Goal: Task Accomplishment & Management: Manage account settings

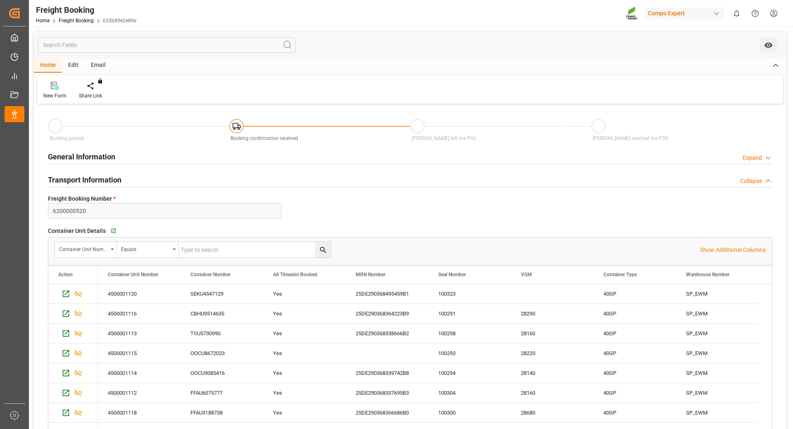
scroll to position [83, 0]
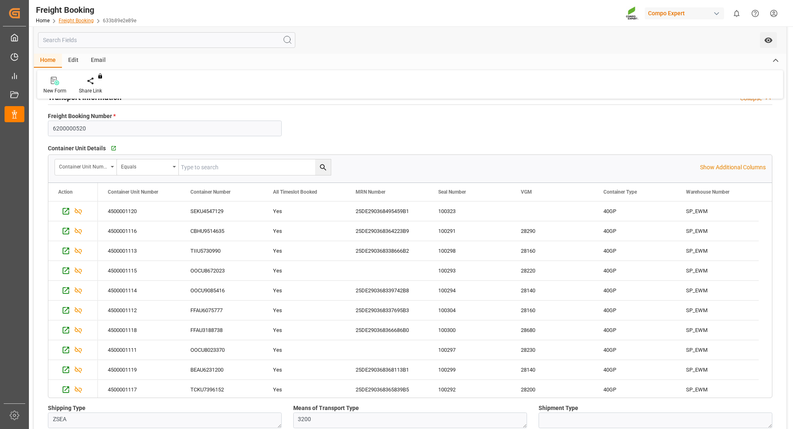
click at [70, 21] on link "Freight Booking" at bounding box center [76, 21] width 35 height 6
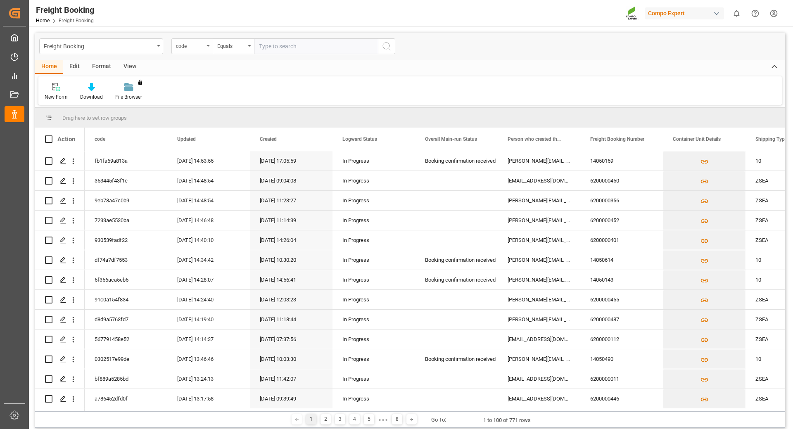
drag, startPoint x: 208, startPoint y: 44, endPoint x: 204, endPoint y: 54, distance: 10.6
click at [208, 45] on div "code" at bounding box center [191, 46] width 41 height 16
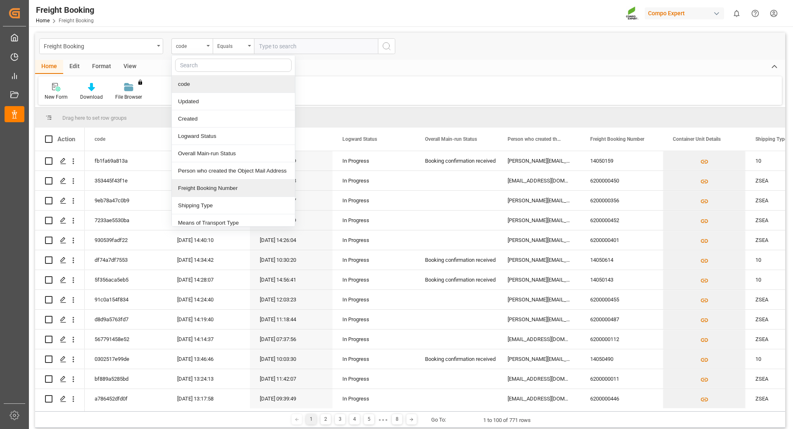
click at [213, 188] on div "Freight Booking Number" at bounding box center [233, 188] width 123 height 17
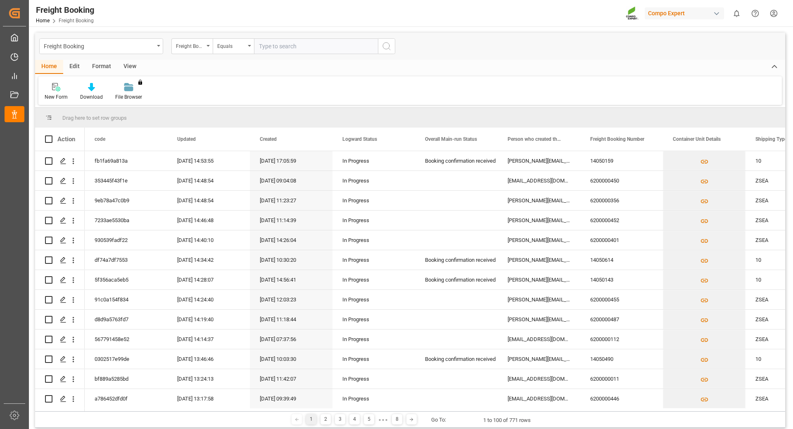
click at [283, 50] on input "text" at bounding box center [316, 46] width 124 height 16
type input "6200000487"
click at [386, 49] on circle "search button" at bounding box center [386, 46] width 7 height 7
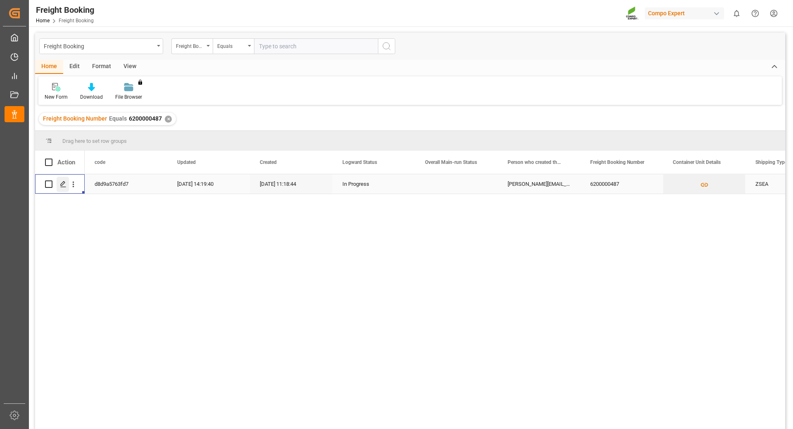
click at [59, 183] on div "Press SPACE to select this row." at bounding box center [63, 184] width 12 height 15
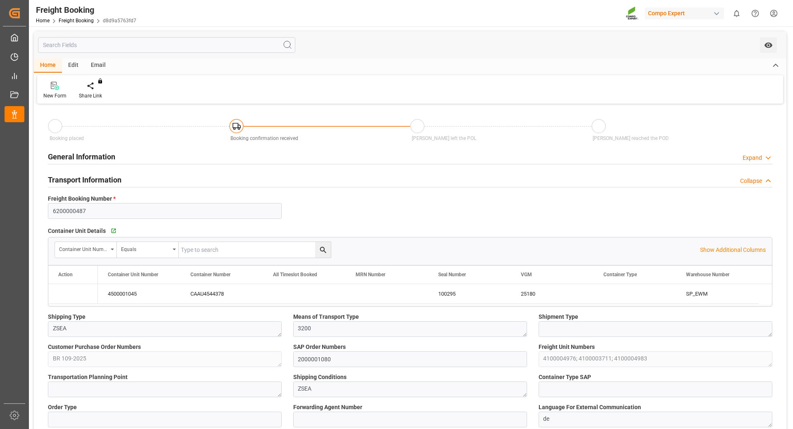
type input "Maersk"
type input "Maersk Line AS"
type input "9526942"
type input "BEANR"
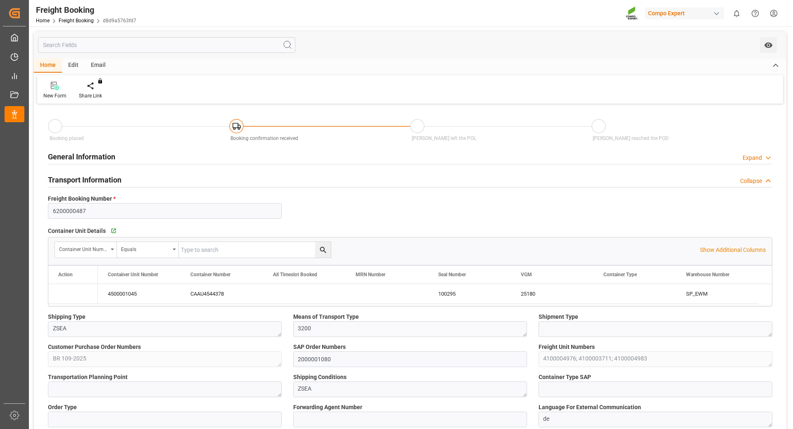
type input "BRPNG"
type input "0"
type input "60258.24"
type input "[DATE] 01:00"
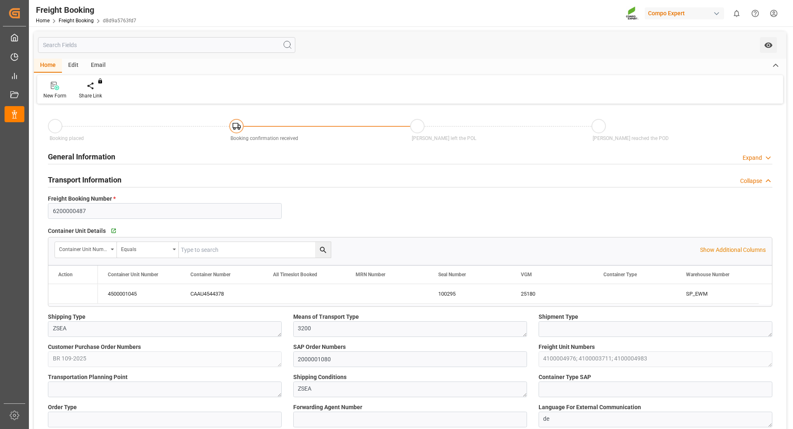
type input "[DATE] 01:00"
type input "[DATE] 01:30"
type input "[DATE] 10:00"
type input "[DATE] 11:18"
type input "[DATE] 12:02"
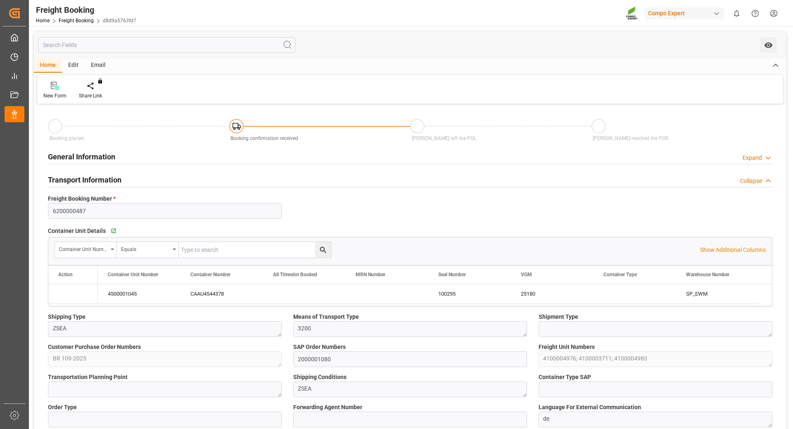
type input "[DATE] 12:02"
type input "[DATE] 08:36"
click at [75, 20] on link "Freight Booking" at bounding box center [76, 21] width 35 height 6
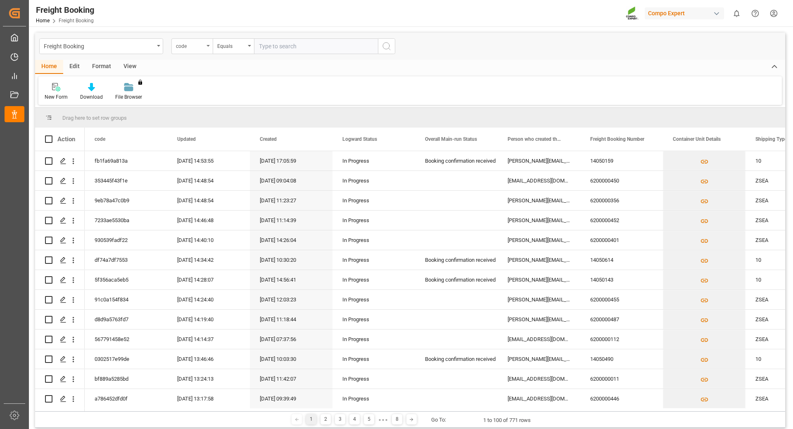
click at [207, 47] on div "code" at bounding box center [191, 46] width 41 height 16
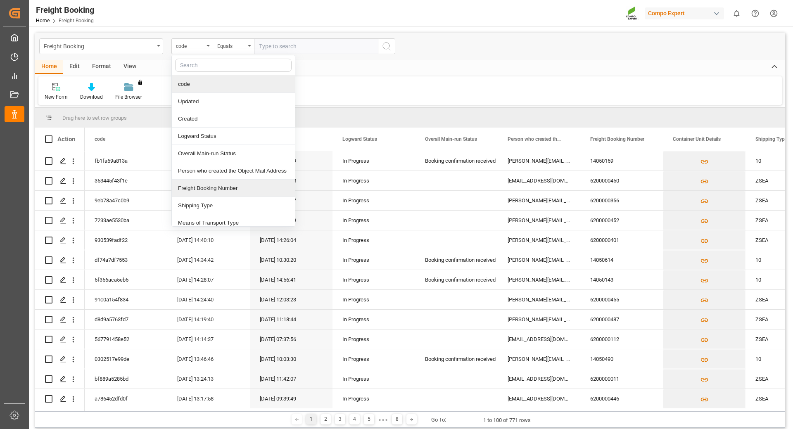
click at [209, 183] on div "Freight Booking Number" at bounding box center [233, 188] width 123 height 17
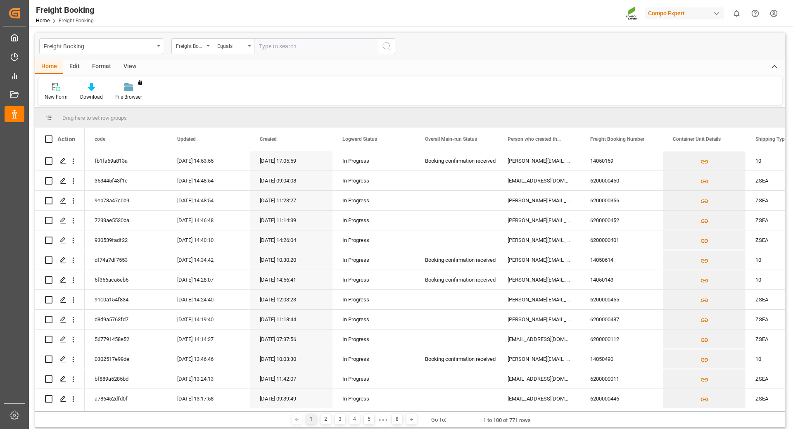
click at [295, 45] on input "text" at bounding box center [316, 46] width 124 height 16
type input "6200000520"
click at [388, 46] on icon "search button" at bounding box center [387, 46] width 10 height 10
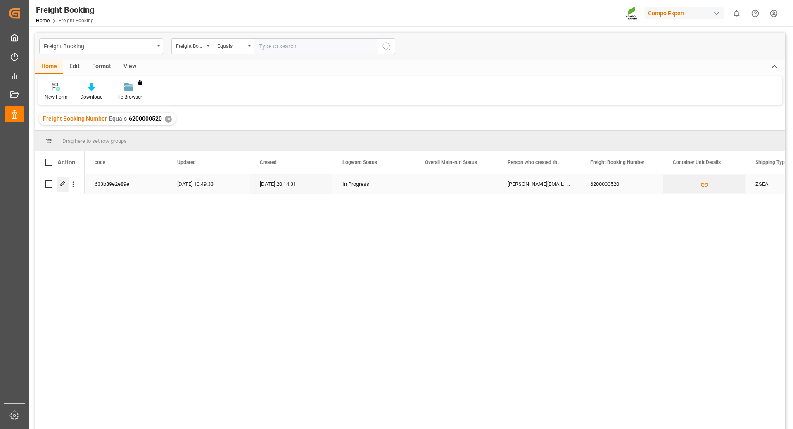
click at [62, 184] on icon "Press SPACE to select this row." at bounding box center [63, 184] width 7 height 7
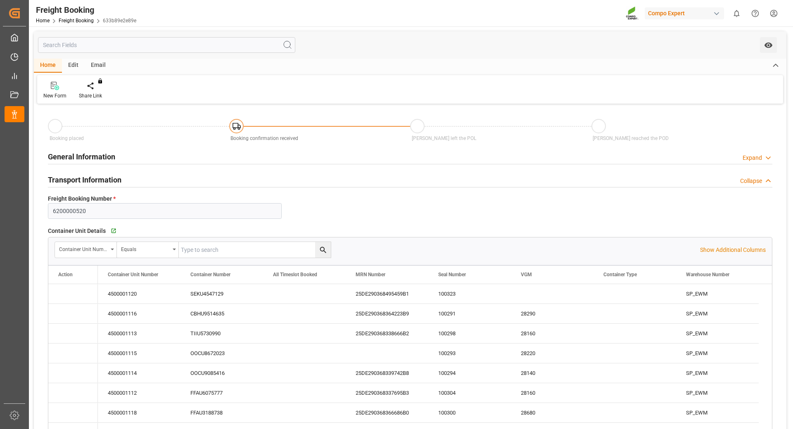
type input "Cosco"
type input "COSCO Shipping Co. Ltd."
type input "9360910"
type input "BEANR"
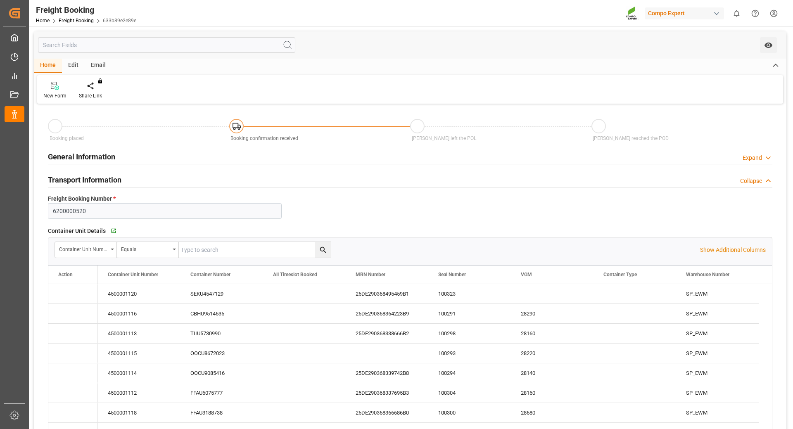
type input "UYMVD"
type input "0"
type input "666660"
type input "[DATE] 01:00"
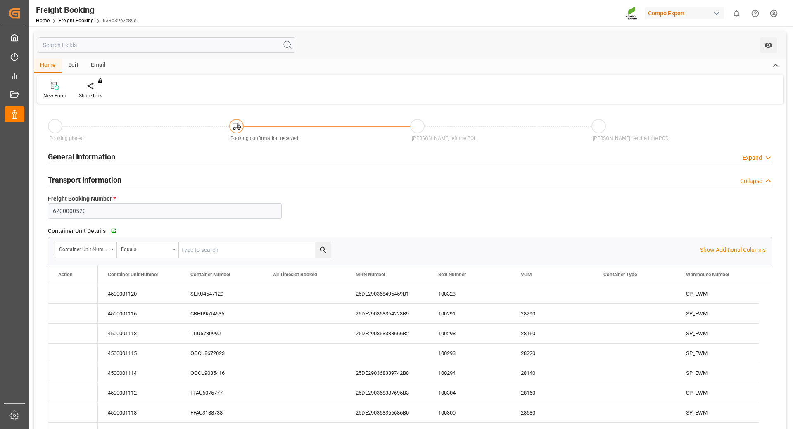
type input "[DATE] 06:00"
type input "[DATE] 01:00"
type input "[DATE] 19:00"
type input "[DATE] 20:14"
type input "[DATE] 11:45"
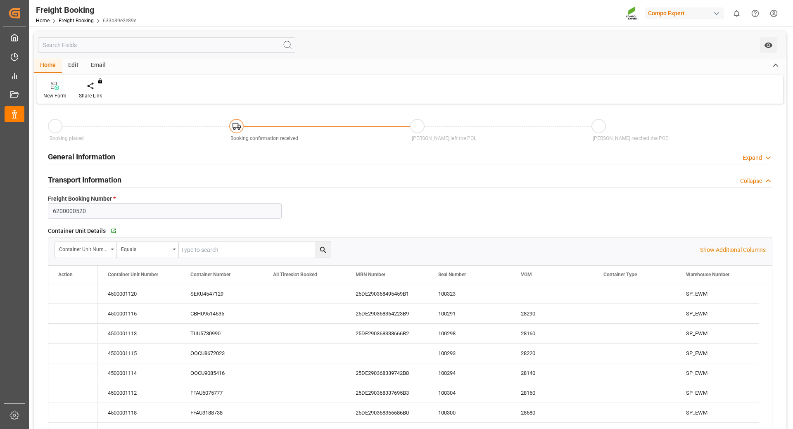
type input "[DATE] 11:45"
type input "[DATE] 13:47"
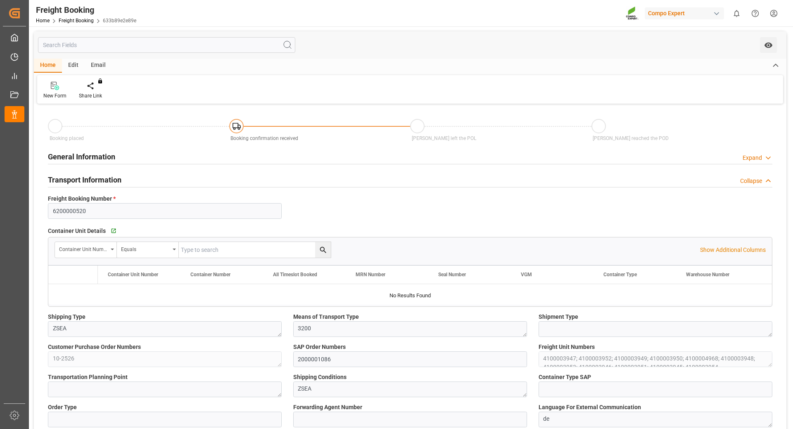
type input "Cosco"
type input "COSCO Shipping Co. Ltd."
type input "9360910"
type input "BEANR"
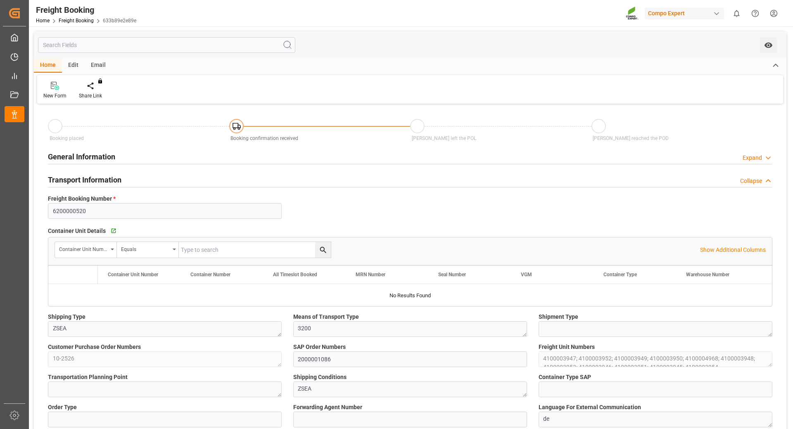
type input "UYMVD"
type input "0"
type input "666660"
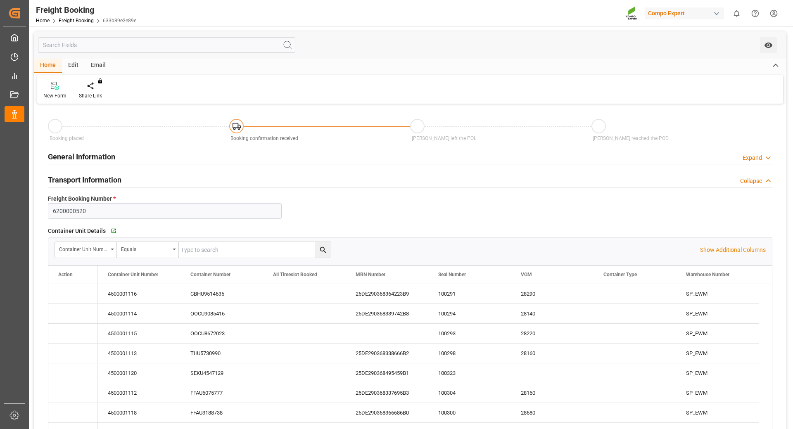
type input "[DATE] 01:00"
type input "[DATE] 06:00"
type input "[DATE] 01:00"
type input "[DATE] 19:00"
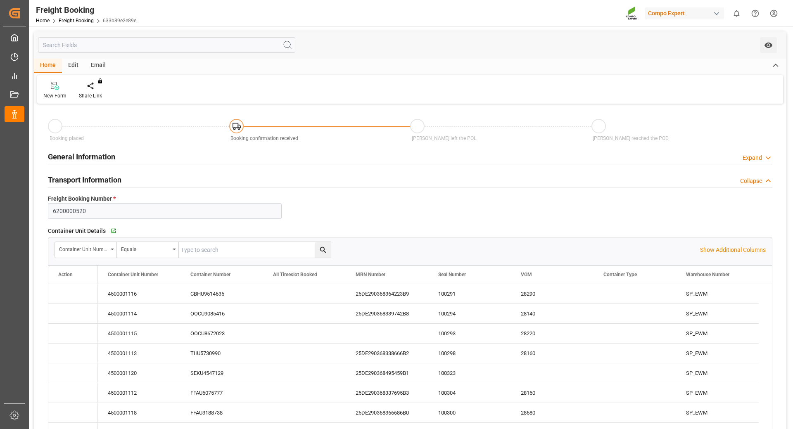
type input "[DATE] 20:14"
type input "[DATE] 11:45"
type input "[DATE] 13:47"
click at [69, 24] on div "Home Freight Booking 633b89e2e89e" at bounding box center [86, 20] width 100 height 9
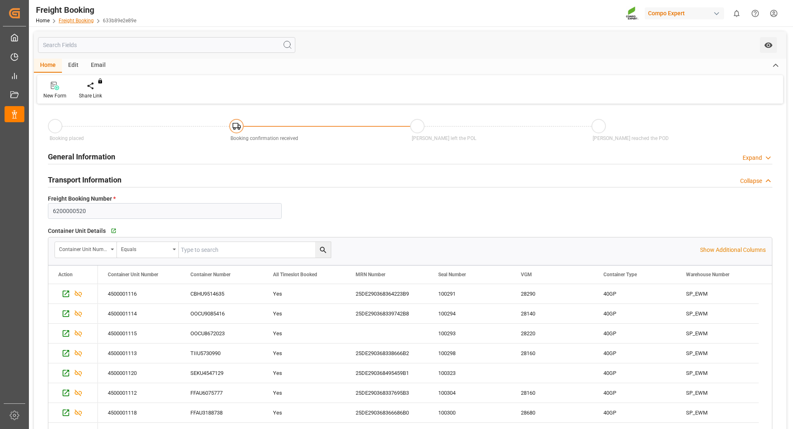
click at [70, 21] on link "Freight Booking" at bounding box center [76, 21] width 35 height 6
